Goal: Task Accomplishment & Management: Manage account settings

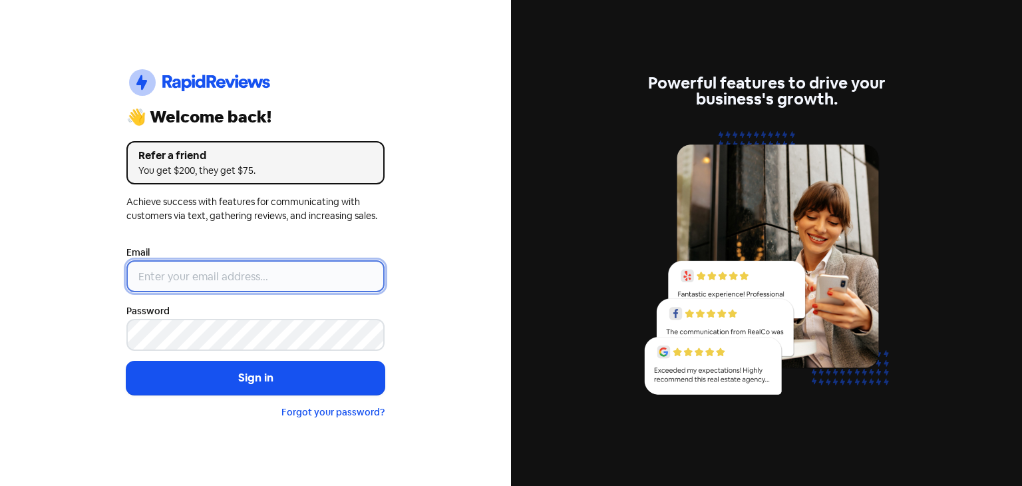
type input "[EMAIL_ADDRESS][DOMAIN_NAME]"
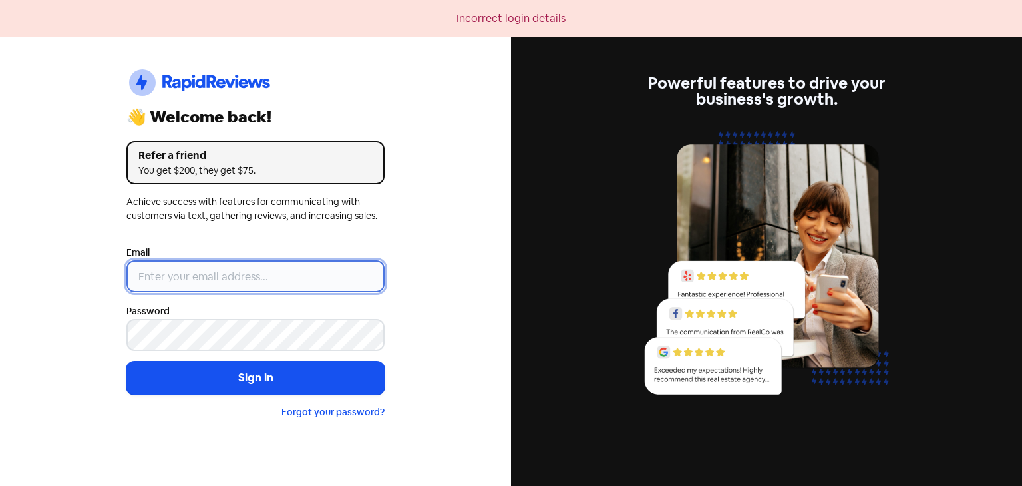
type input "[EMAIL_ADDRESS][DOMAIN_NAME]"
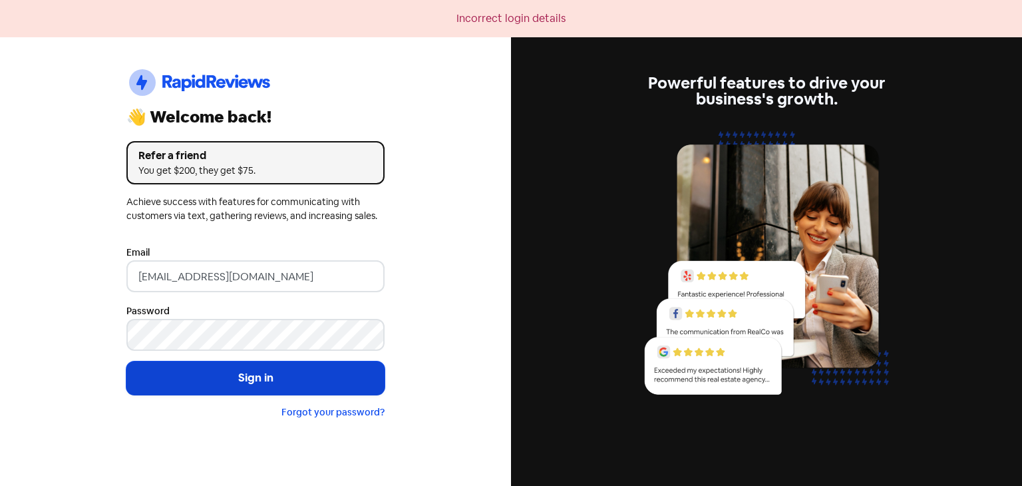
click at [202, 372] on button "Sign in" at bounding box center [255, 377] width 258 height 33
